Goal: Task Accomplishment & Management: Manage account settings

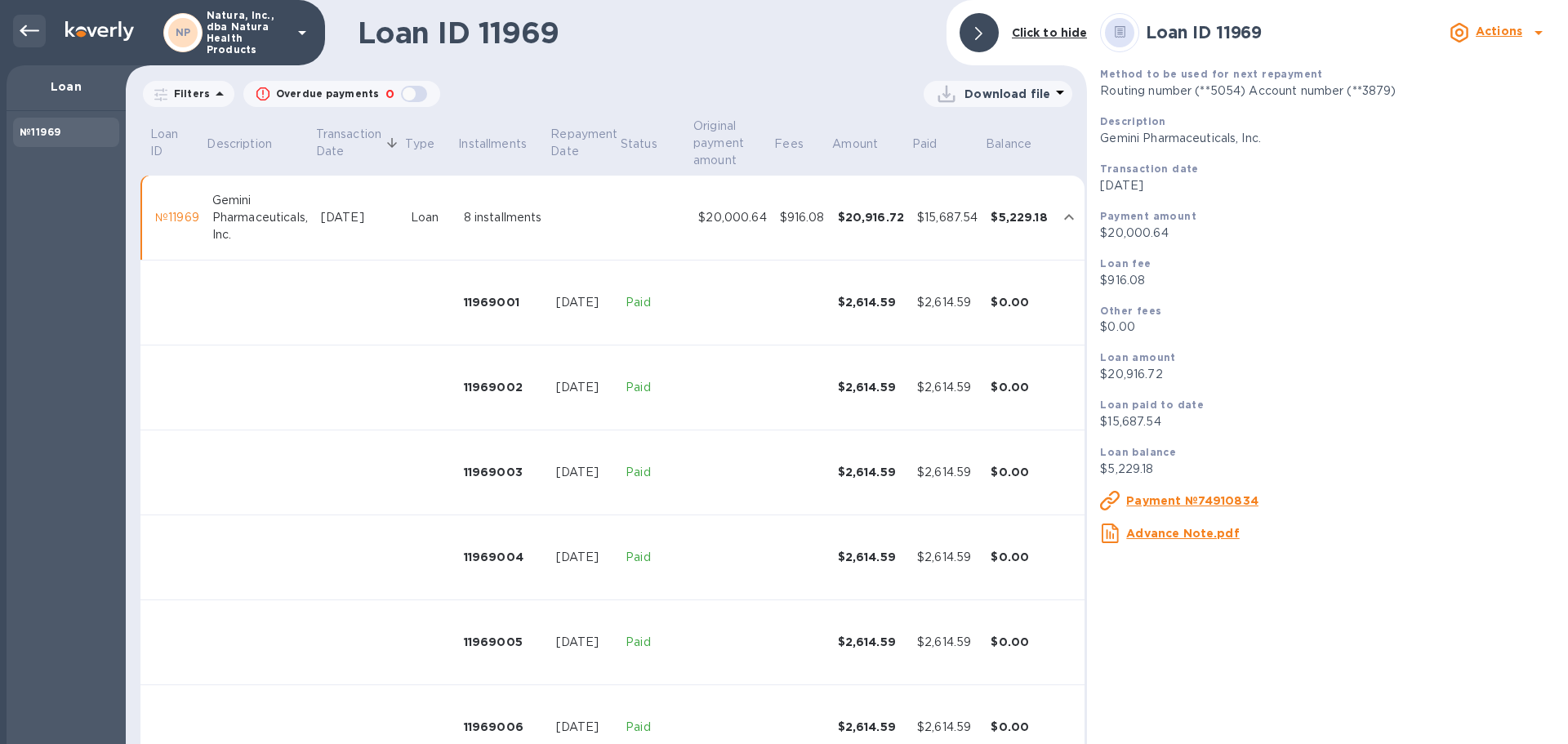
click at [28, 32] on icon at bounding box center [29, 31] width 20 height 20
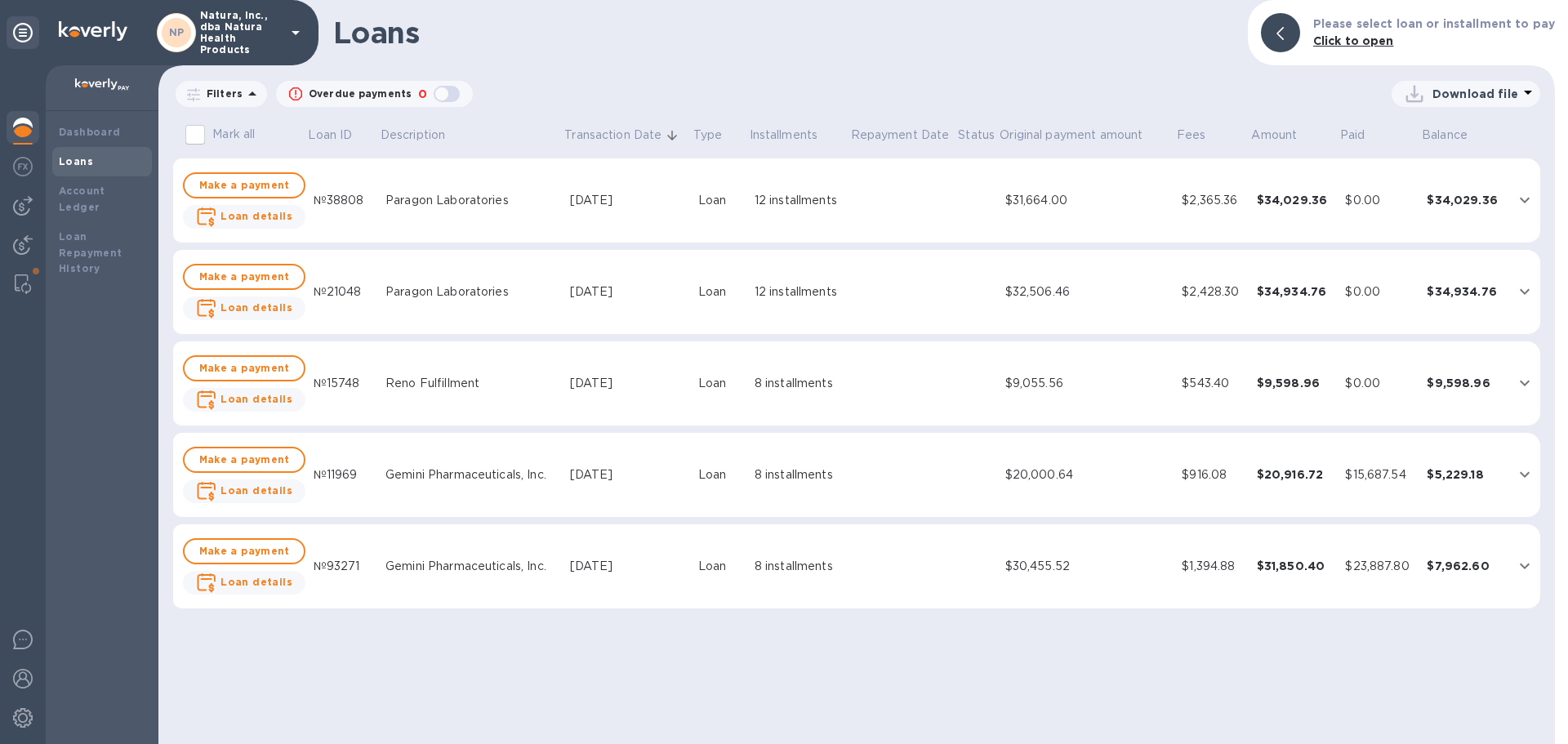
click at [1449, 204] on div "$34,029.36" at bounding box center [1464, 200] width 76 height 16
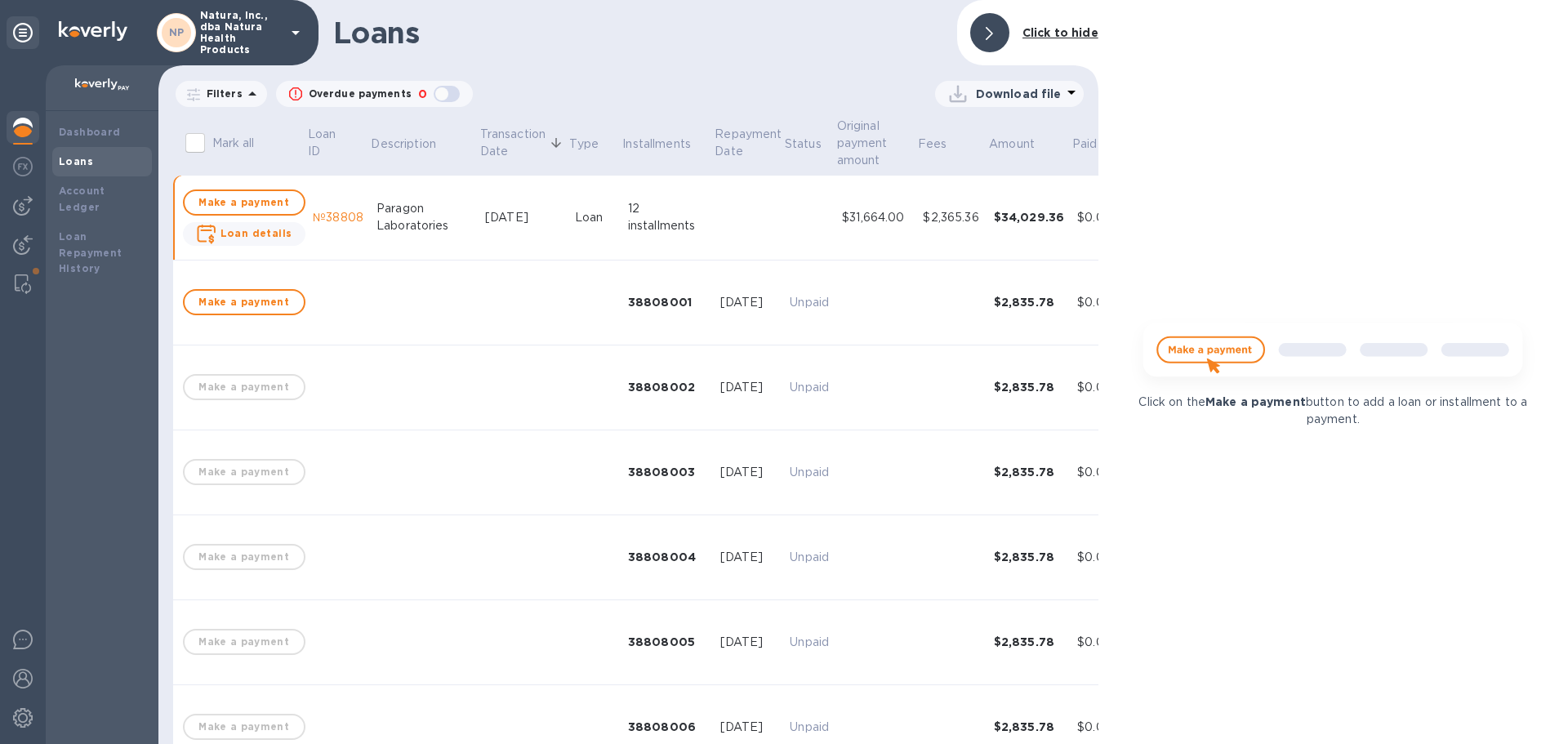
click at [1066, 87] on icon at bounding box center [1072, 92] width 20 height 20
click at [966, 176] on li "PDF file" at bounding box center [1010, 179] width 111 height 46
click at [1256, 202] on div "Click on the Make a payment button to add a loan or installment to a payment." at bounding box center [1333, 372] width 470 height 744
click at [1452, 72] on div "Click on the Make a payment button to add a loan or installment to a payment." at bounding box center [1333, 372] width 470 height 744
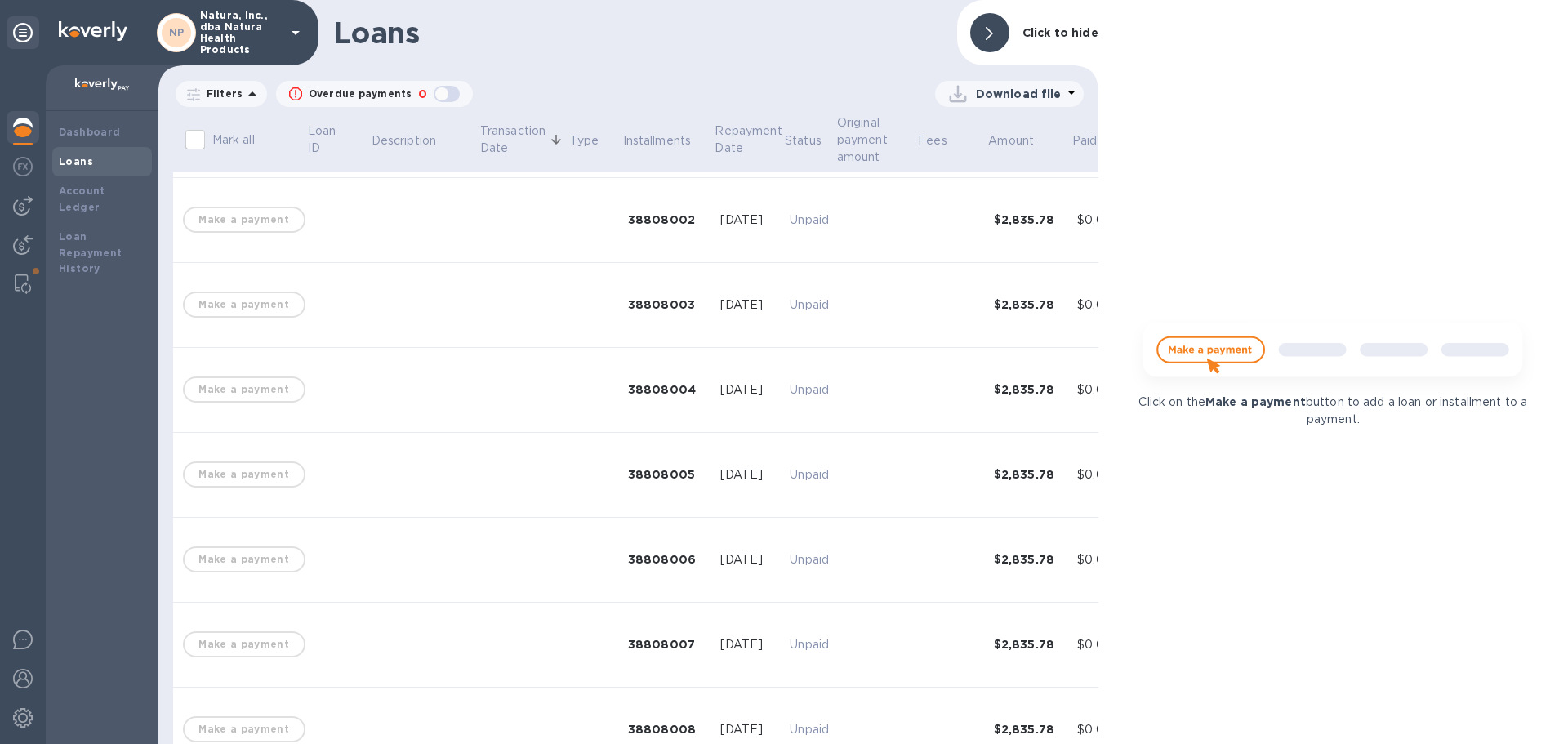
scroll to position [164, 0]
click at [19, 680] on img at bounding box center [23, 679] width 20 height 20
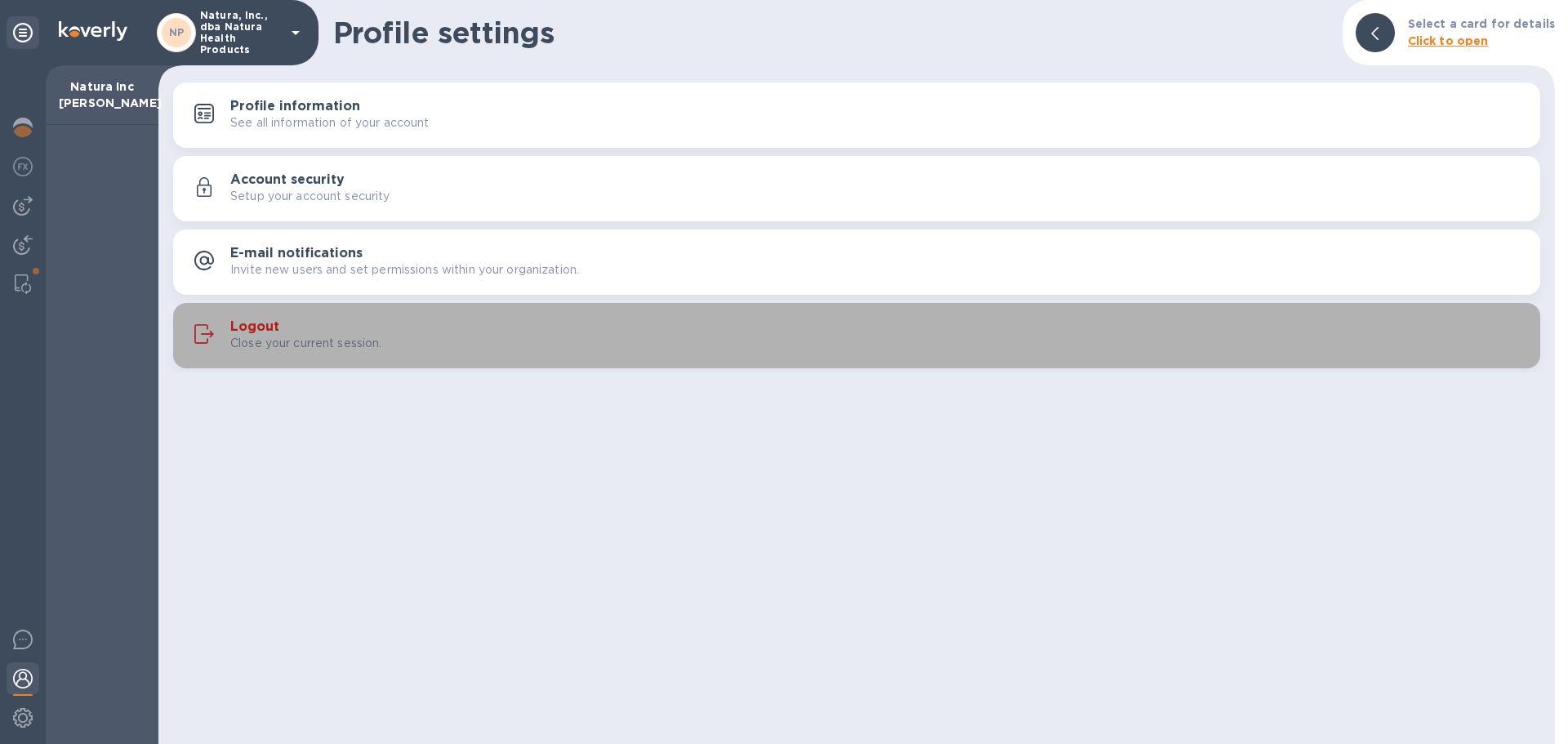
click at [258, 328] on h3 "Logout" at bounding box center [255, 326] width 49 height 16
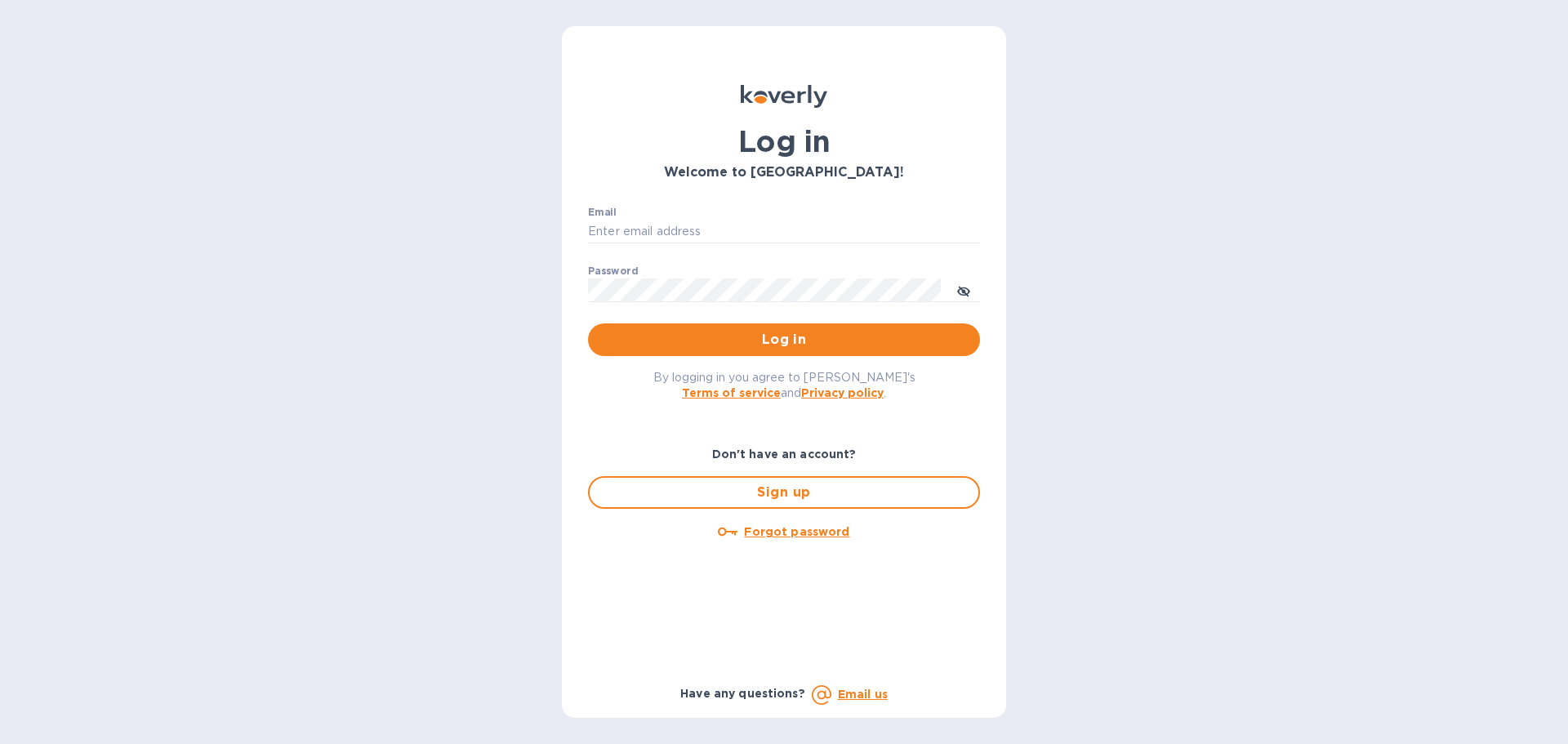
type input "accounting@naturahealthproducts.com"
click at [771, 353] on button "Log in" at bounding box center [784, 339] width 392 height 33
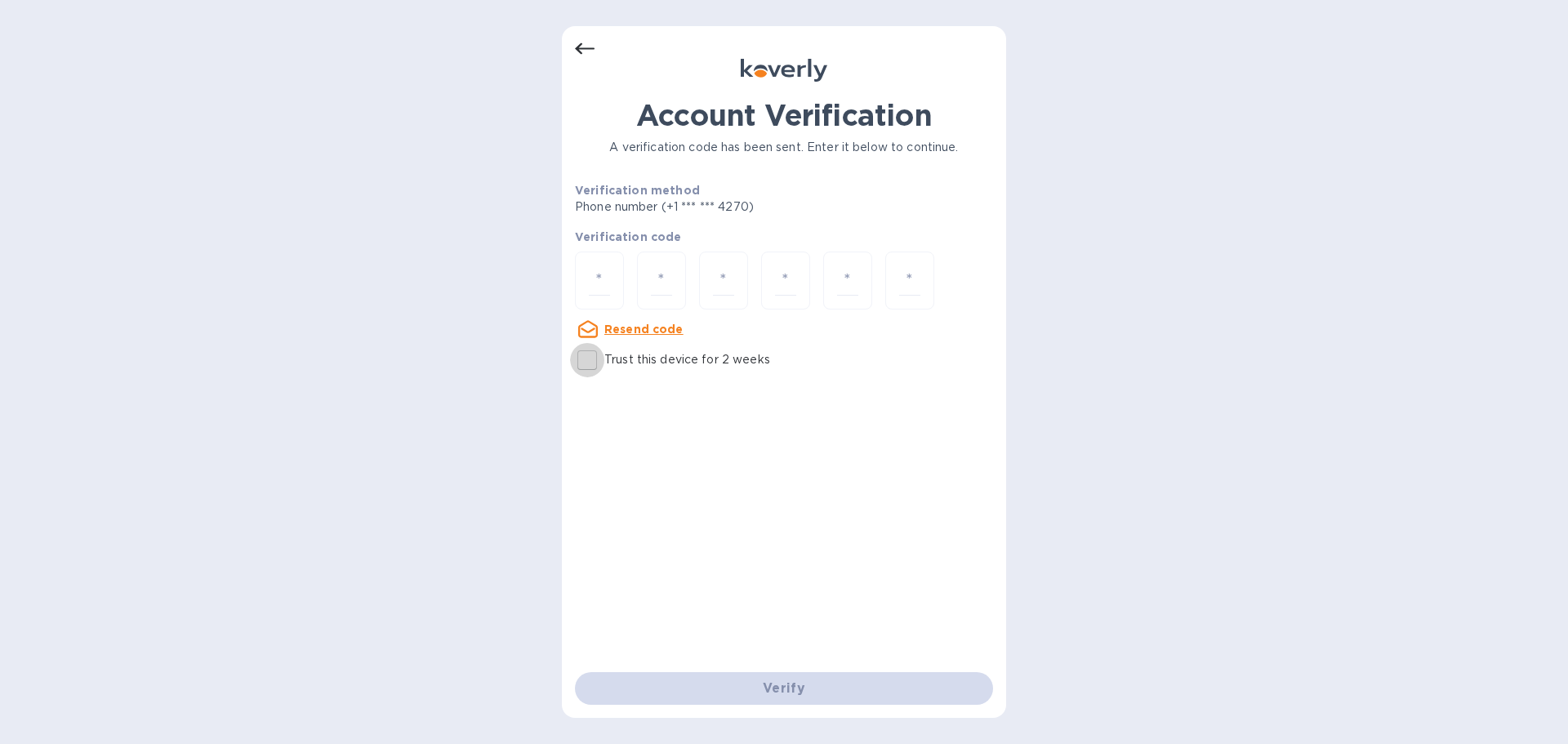
click at [584, 367] on input "Trust this device for 2 weeks" at bounding box center [587, 360] width 34 height 34
checkbox input "true"
click at [598, 286] on input "number" at bounding box center [600, 280] width 21 height 30
type input "3"
type input "1"
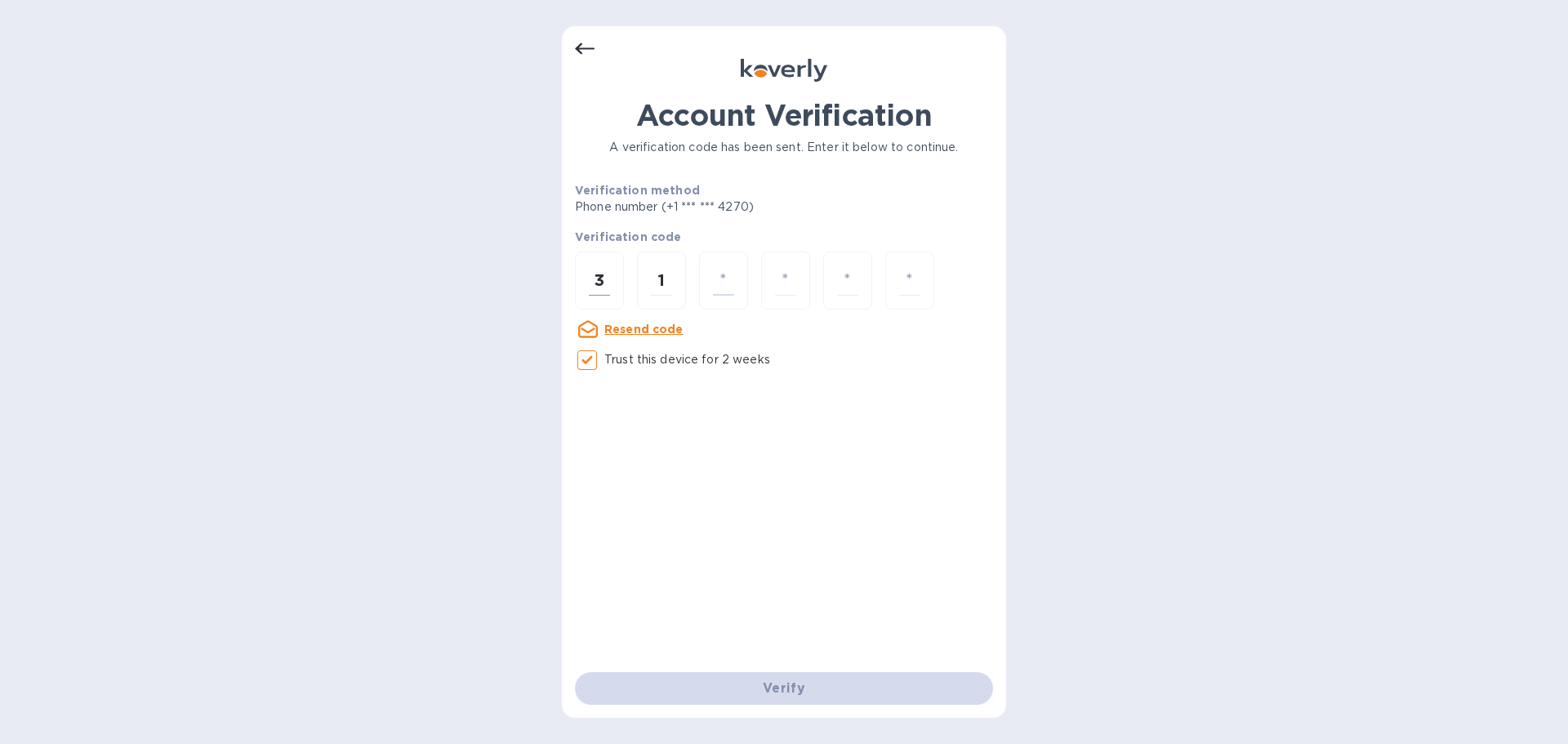
type input "8"
type input "5"
type input "8"
type input "0"
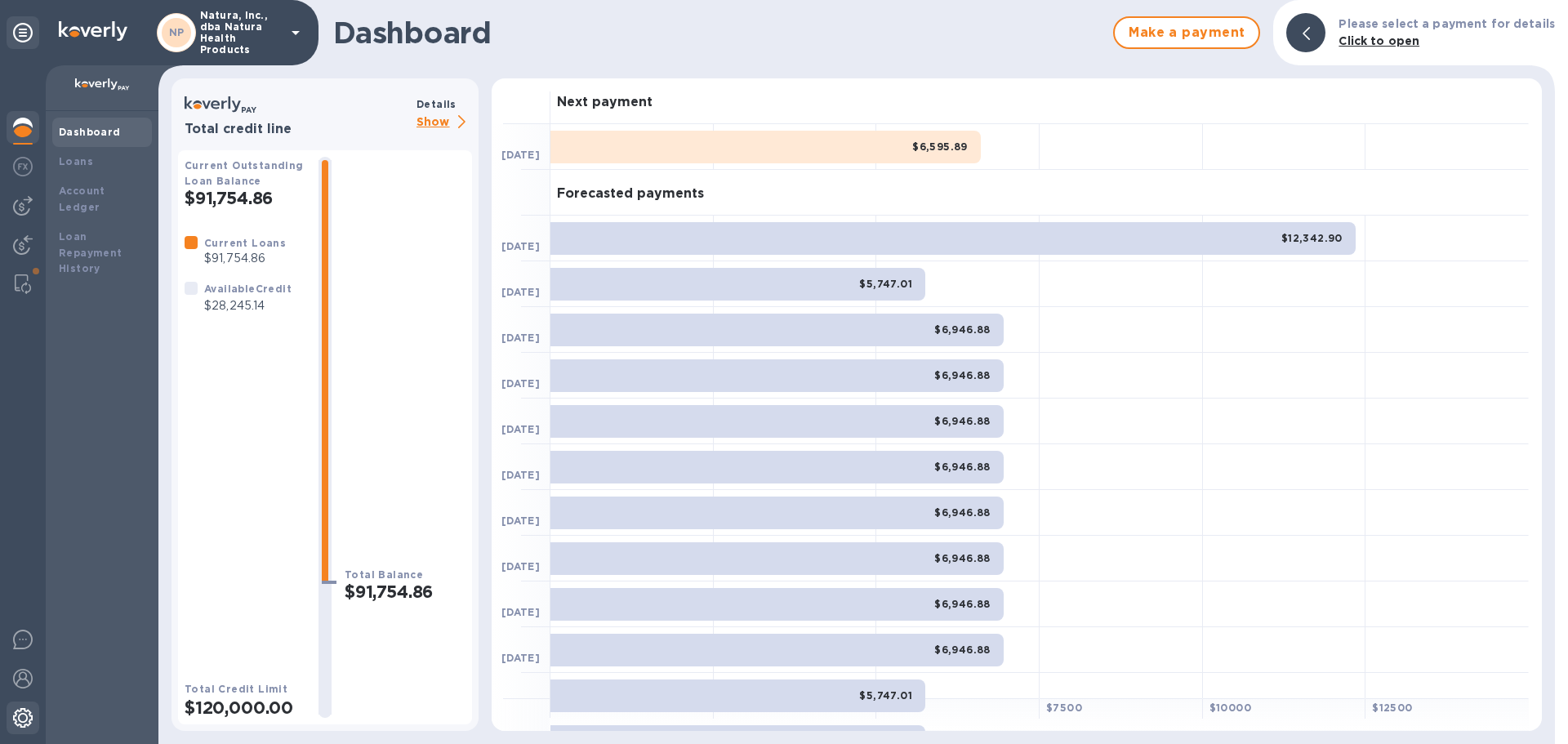
click at [21, 711] on img at bounding box center [23, 718] width 20 height 20
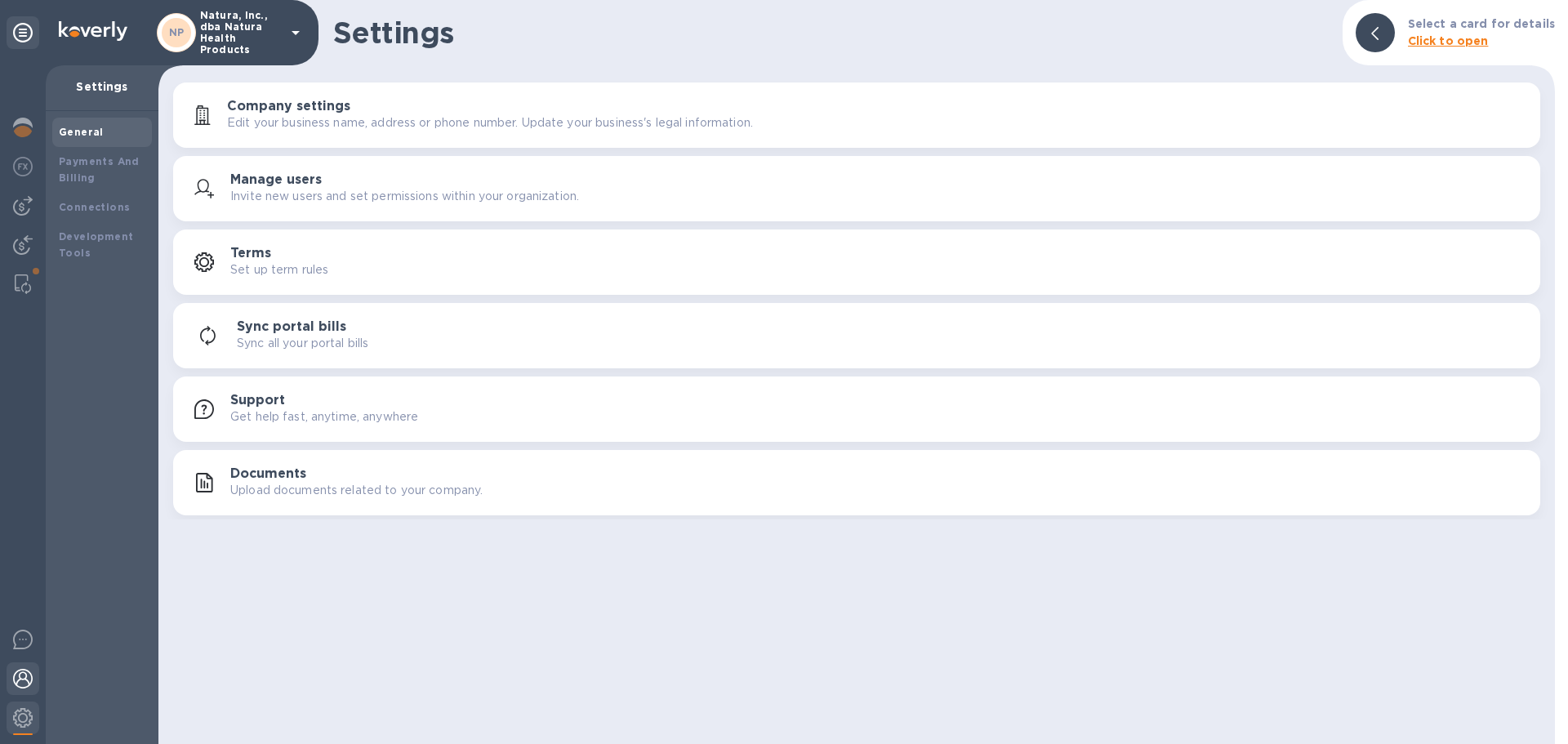
click at [23, 679] on img at bounding box center [23, 679] width 20 height 20
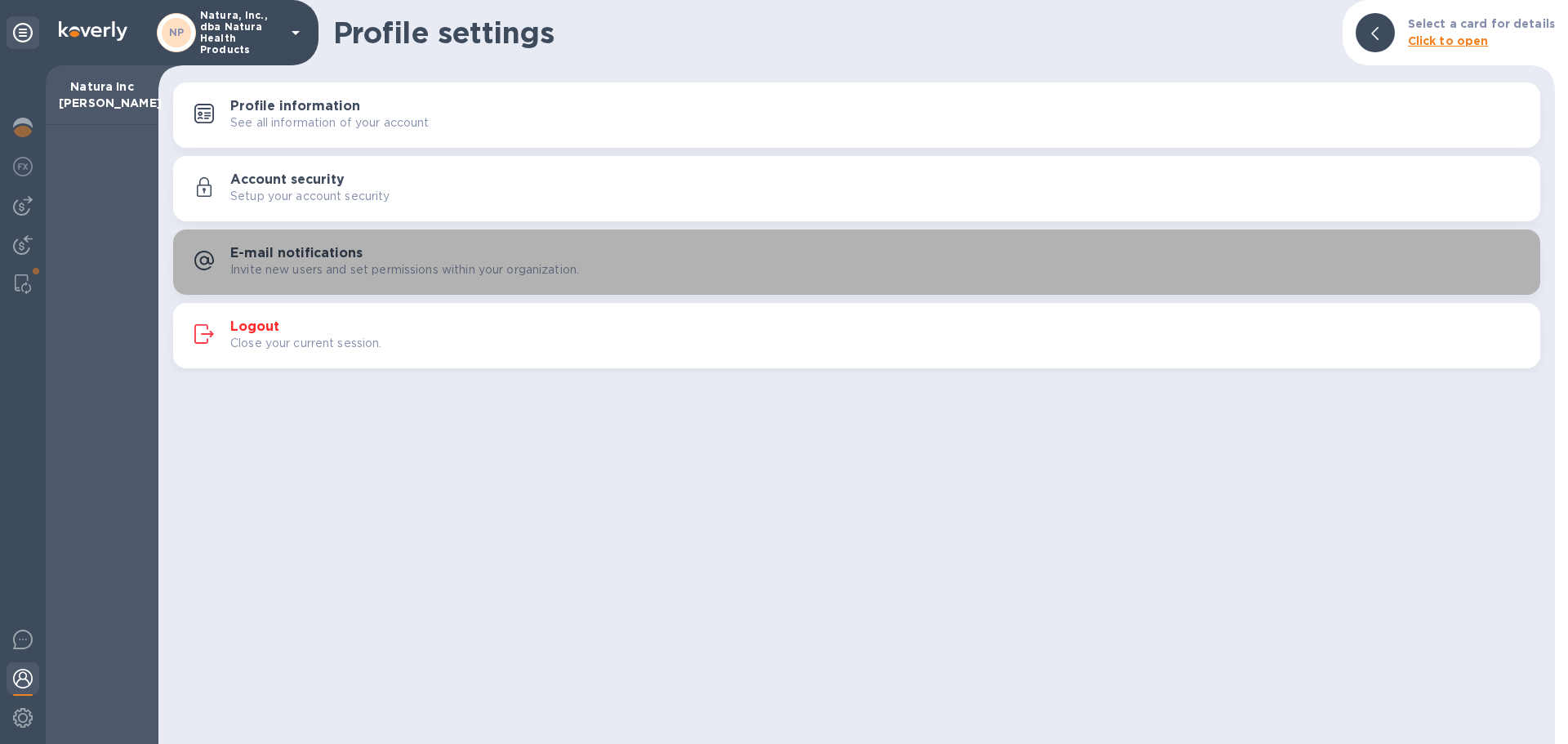
click at [335, 263] on p "Invite new users and set permissions within your organization." at bounding box center [405, 269] width 348 height 17
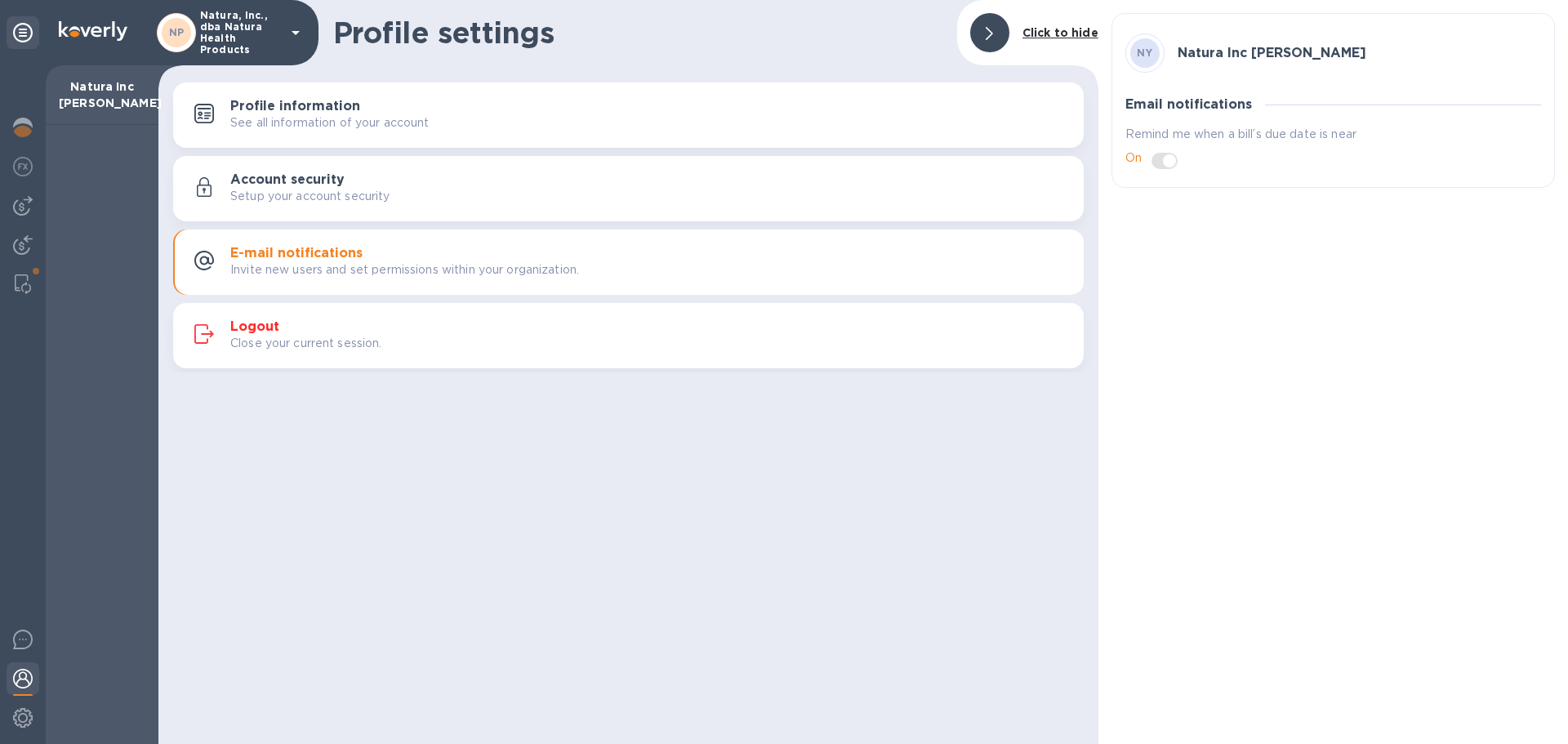
click at [26, 662] on div at bounding box center [23, 680] width 33 height 36
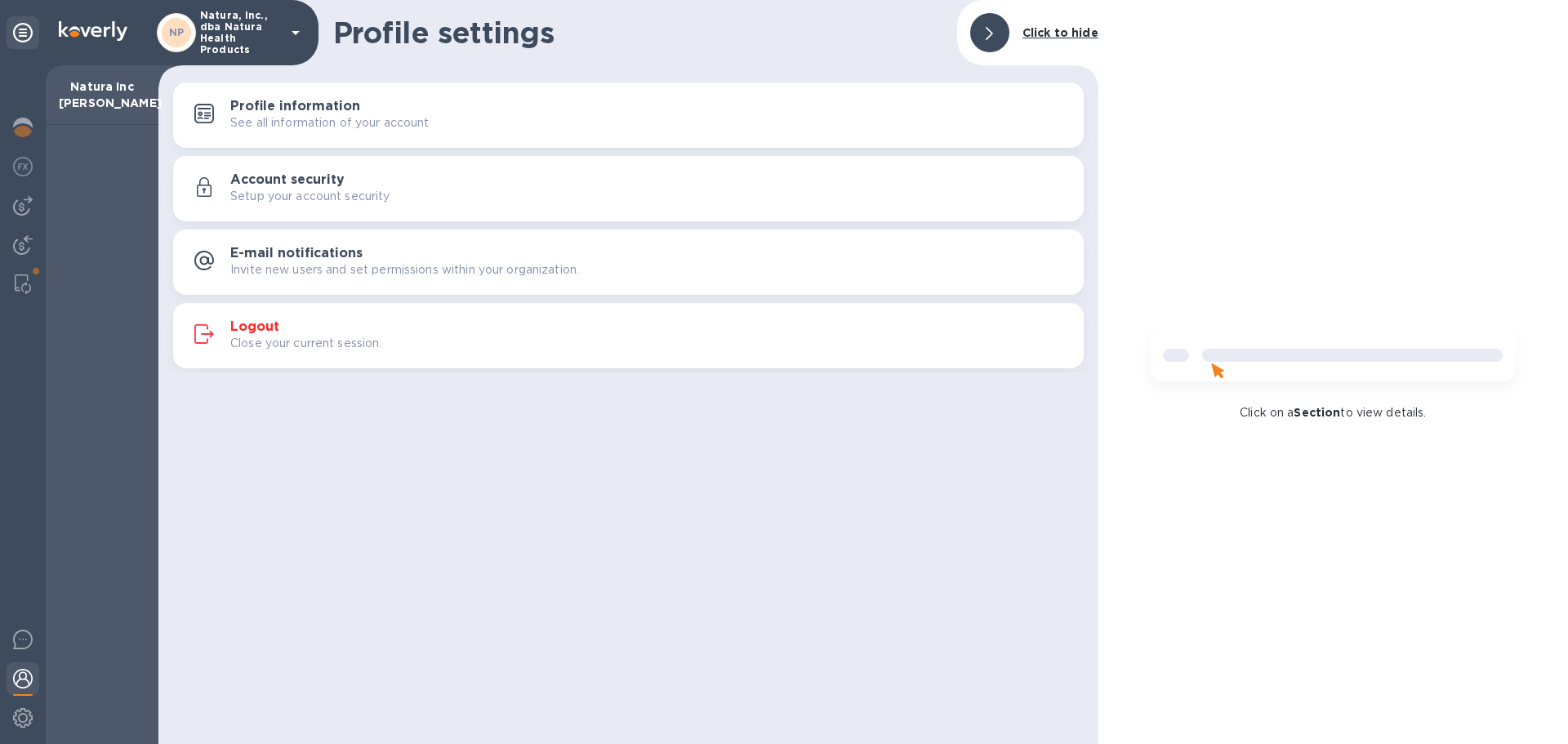
click at [28, 678] on img at bounding box center [23, 679] width 20 height 20
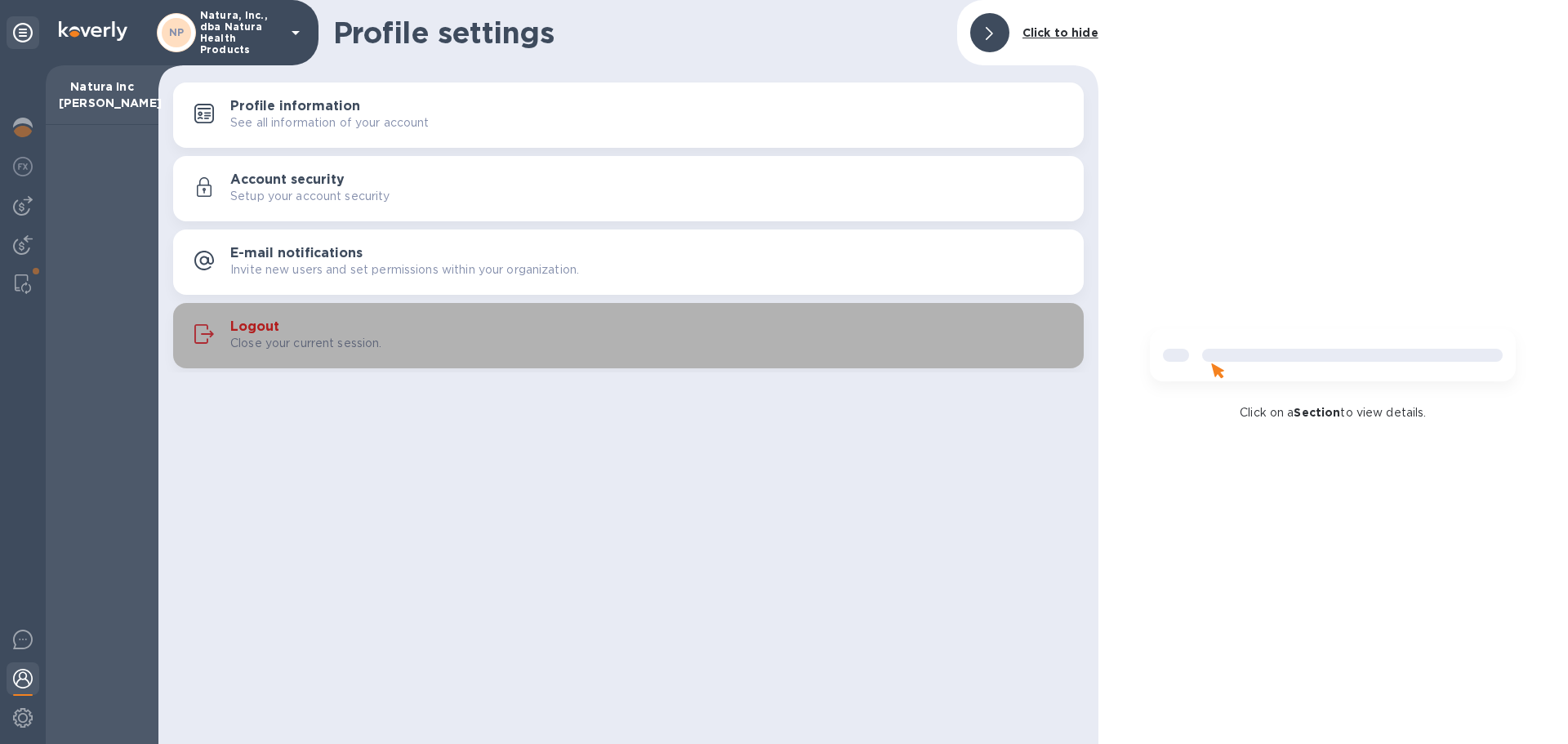
click at [274, 338] on p "Close your current session." at bounding box center [307, 343] width 152 height 17
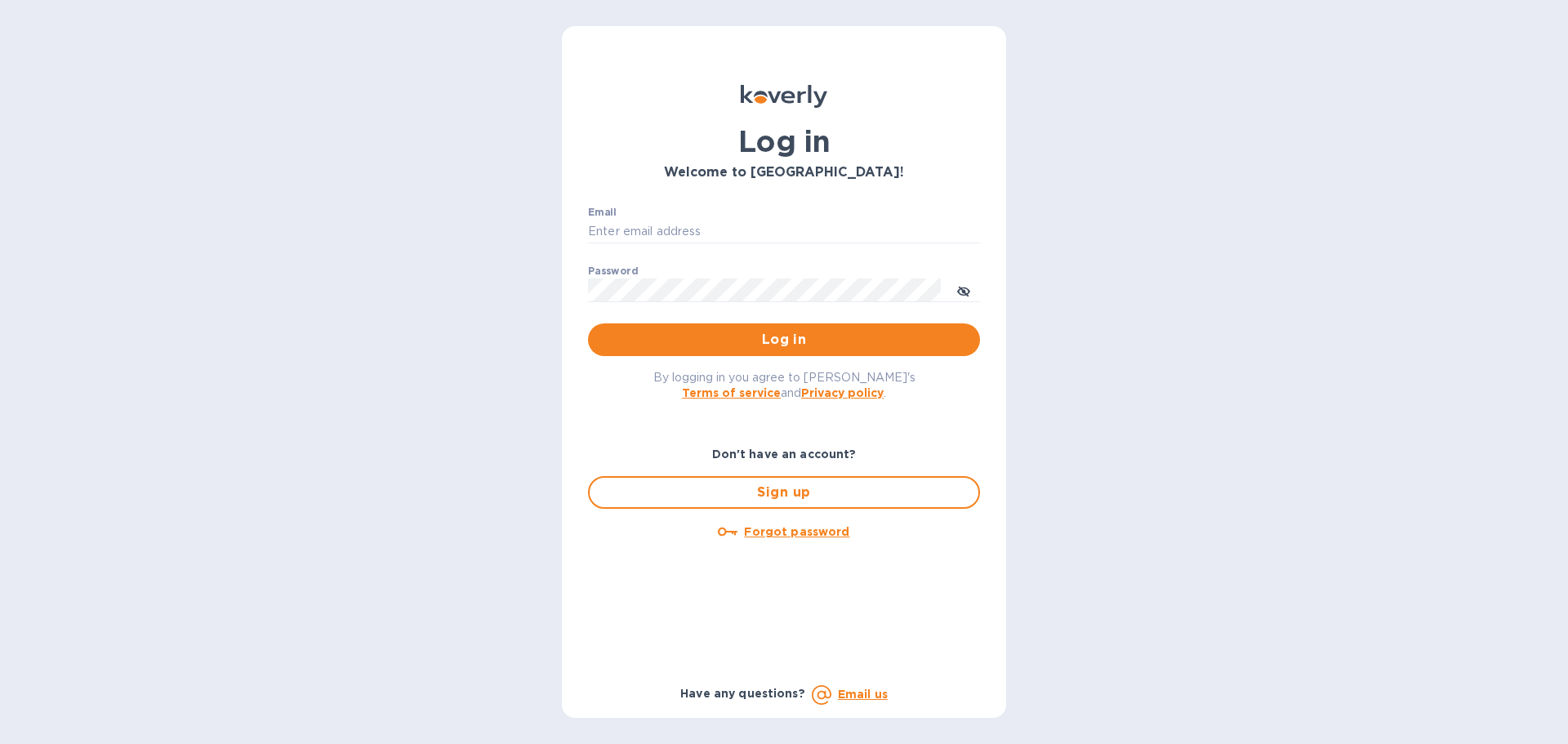
type input "[EMAIL_ADDRESS][DOMAIN_NAME]"
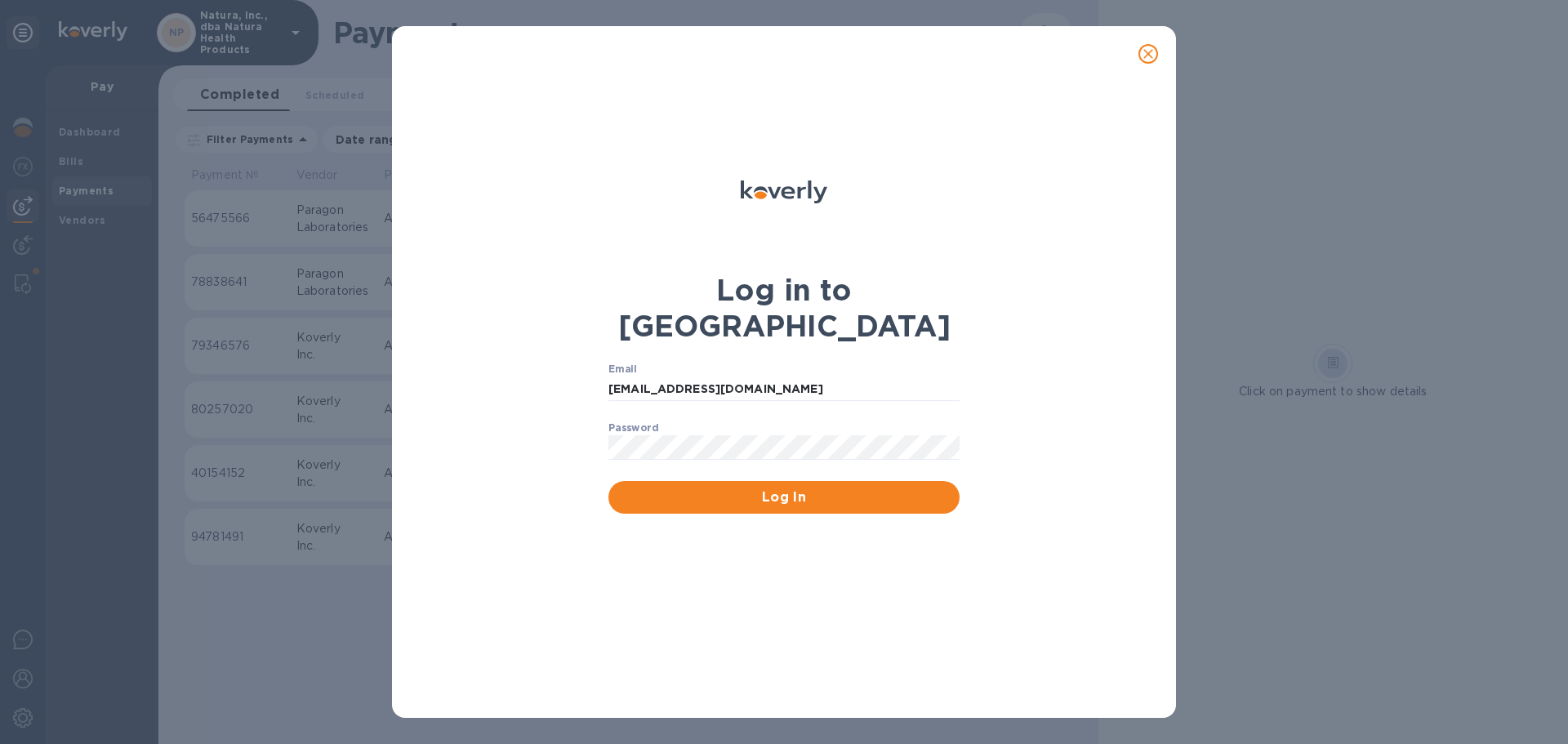
click at [913, 604] on div "Log in to Koverly Email bbauer@naturahealthproducts.com ​ Password ​ Log In" at bounding box center [784, 400] width 784 height 636
click at [1154, 50] on icon "close" at bounding box center [1148, 54] width 16 height 16
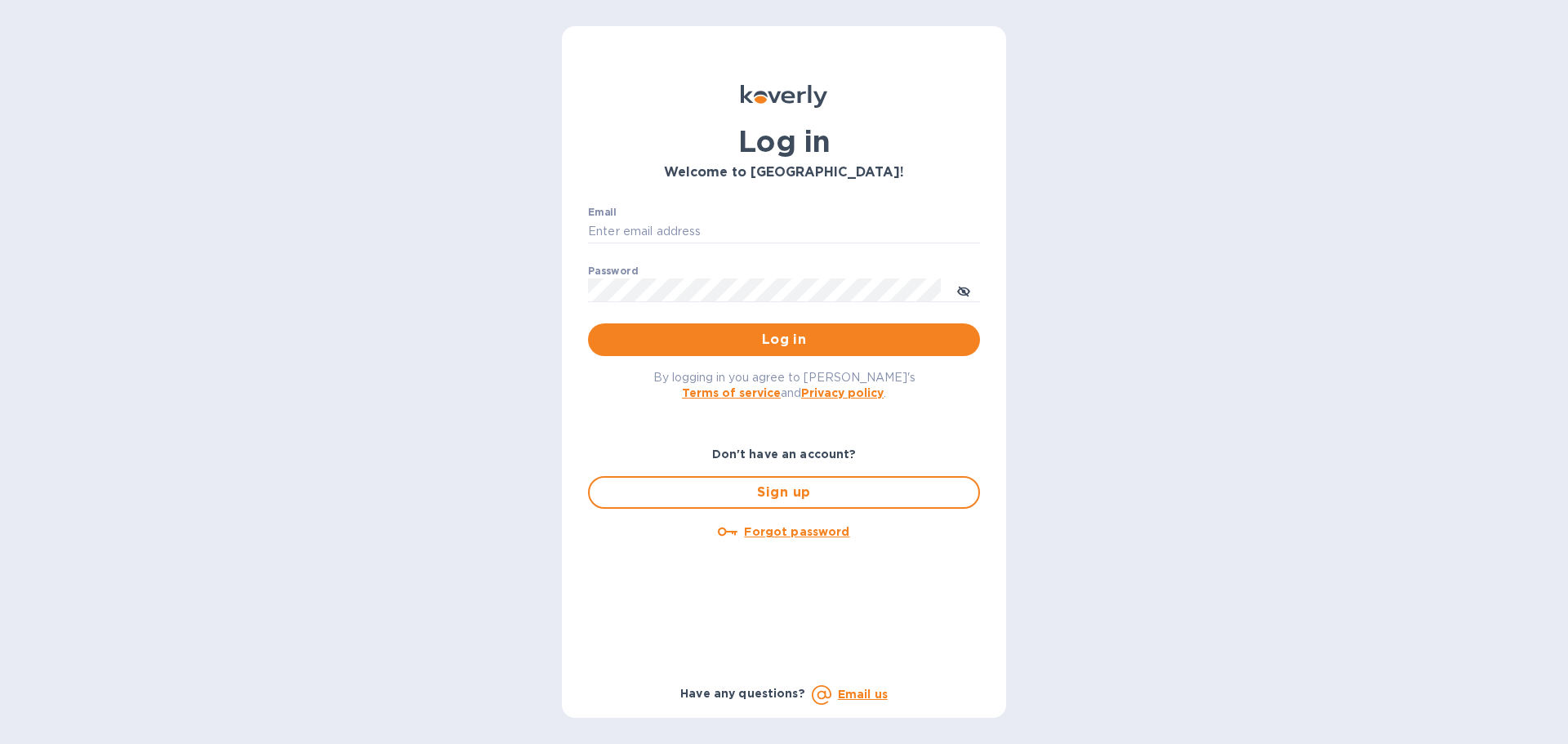
type input "[EMAIL_ADDRESS][DOMAIN_NAME]"
